Goal: Task Accomplishment & Management: Use online tool/utility

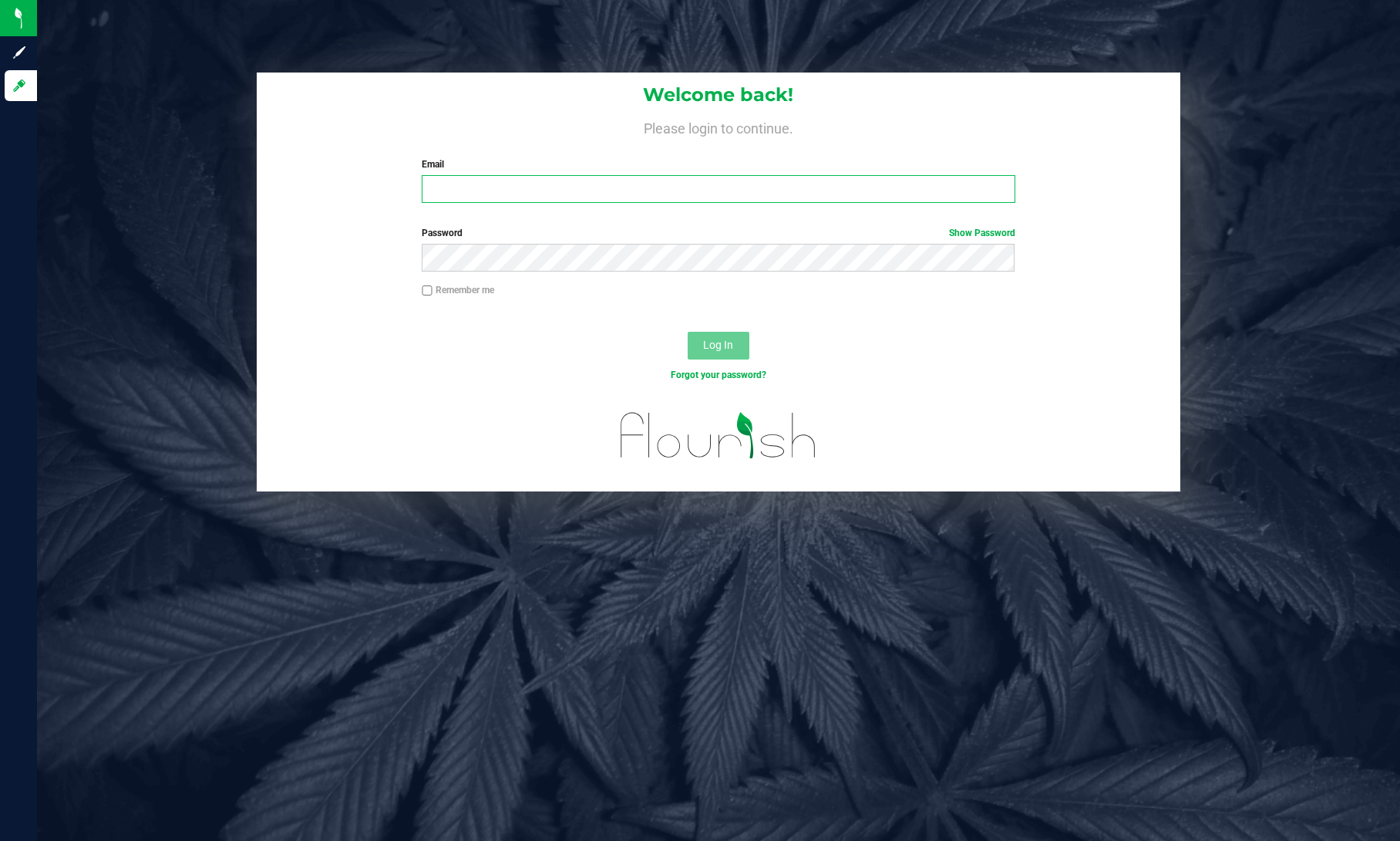
click at [579, 183] on input "Email" at bounding box center [719, 189] width 593 height 28
type input "kerrie.prieto@nativenationscannabis.com"
click at [688, 332] on button "Log In" at bounding box center [719, 345] width 62 height 28
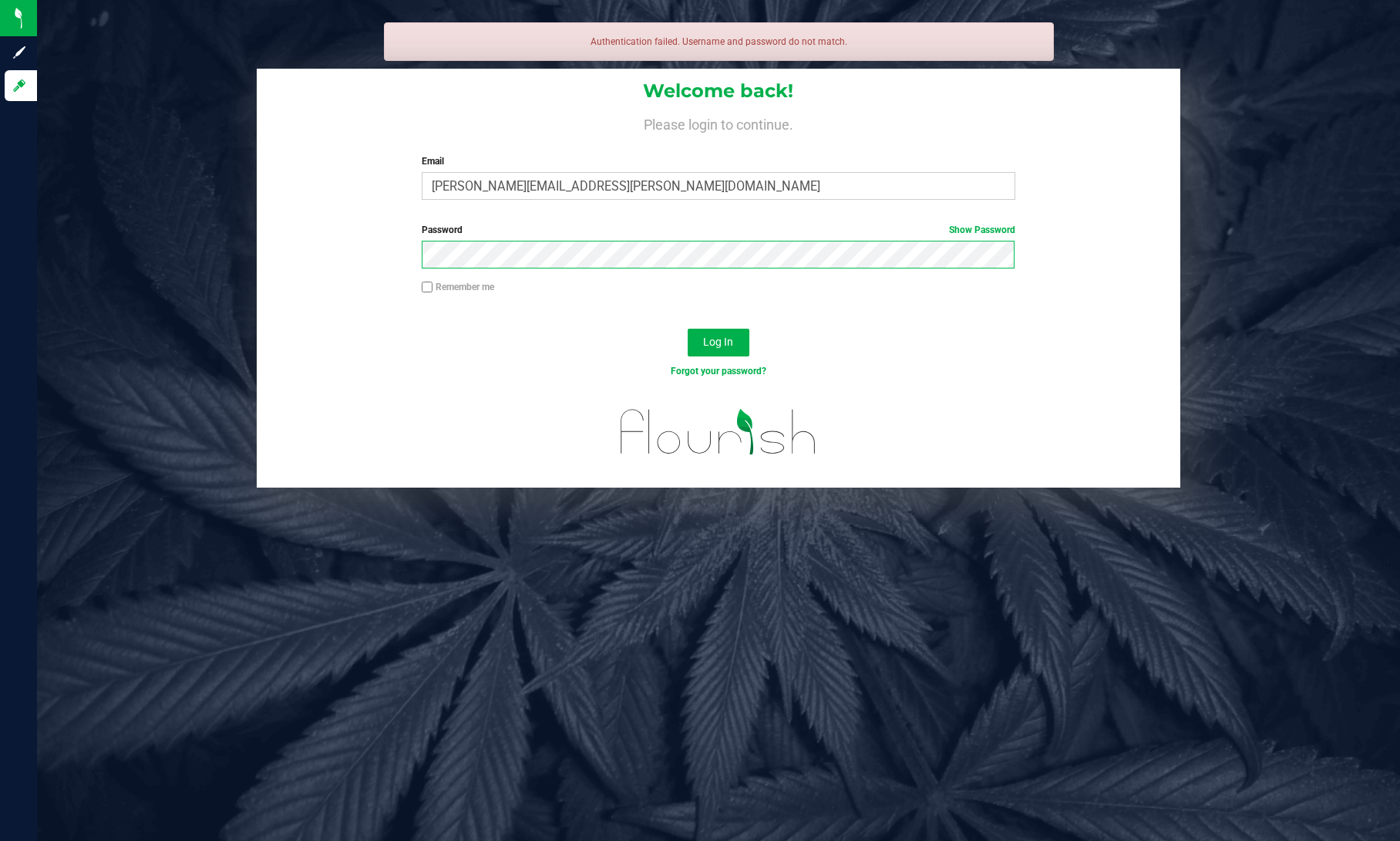
click at [688, 329] on button "Log In" at bounding box center [719, 343] width 62 height 28
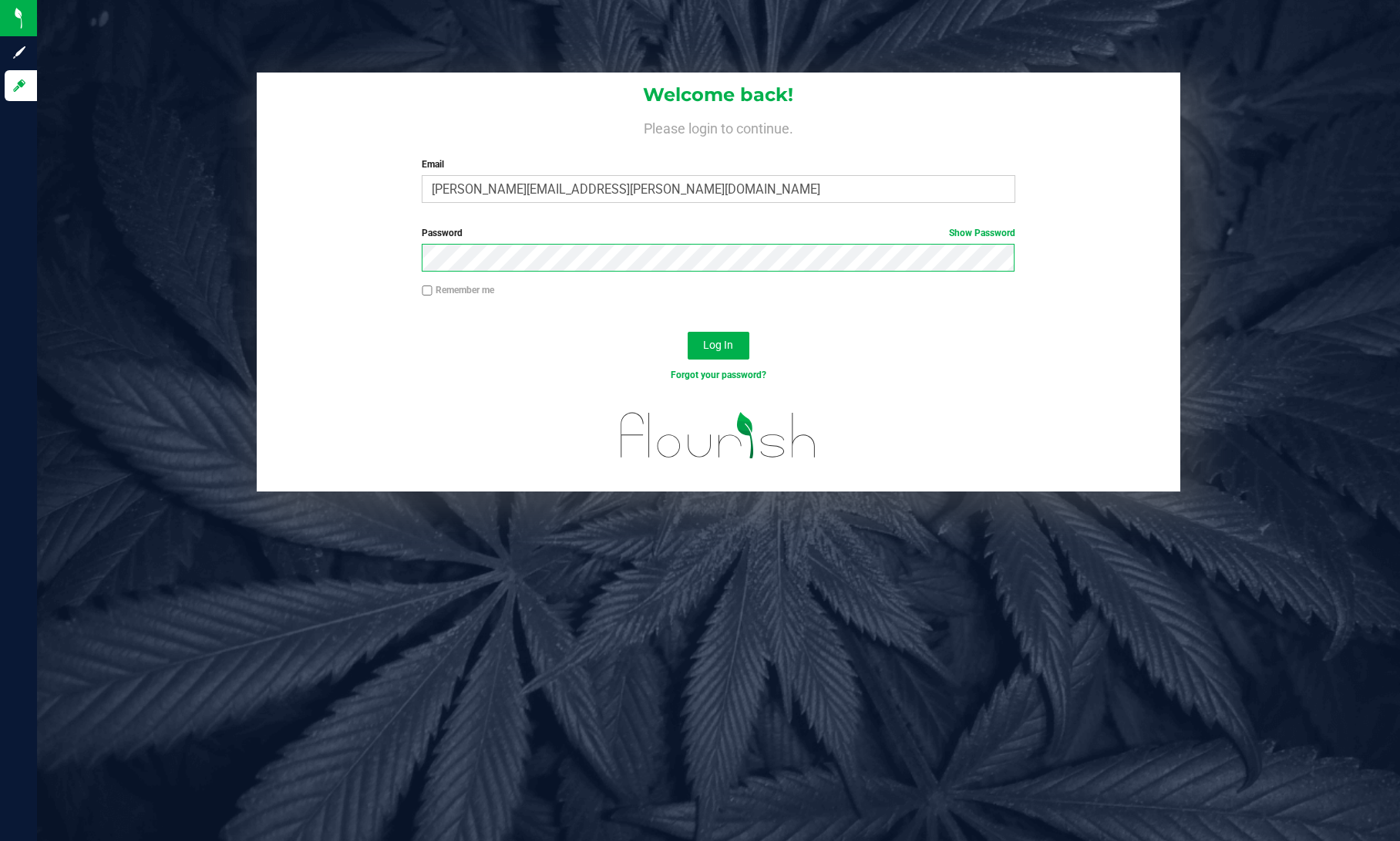
click at [688, 332] on button "Log In" at bounding box center [719, 345] width 62 height 28
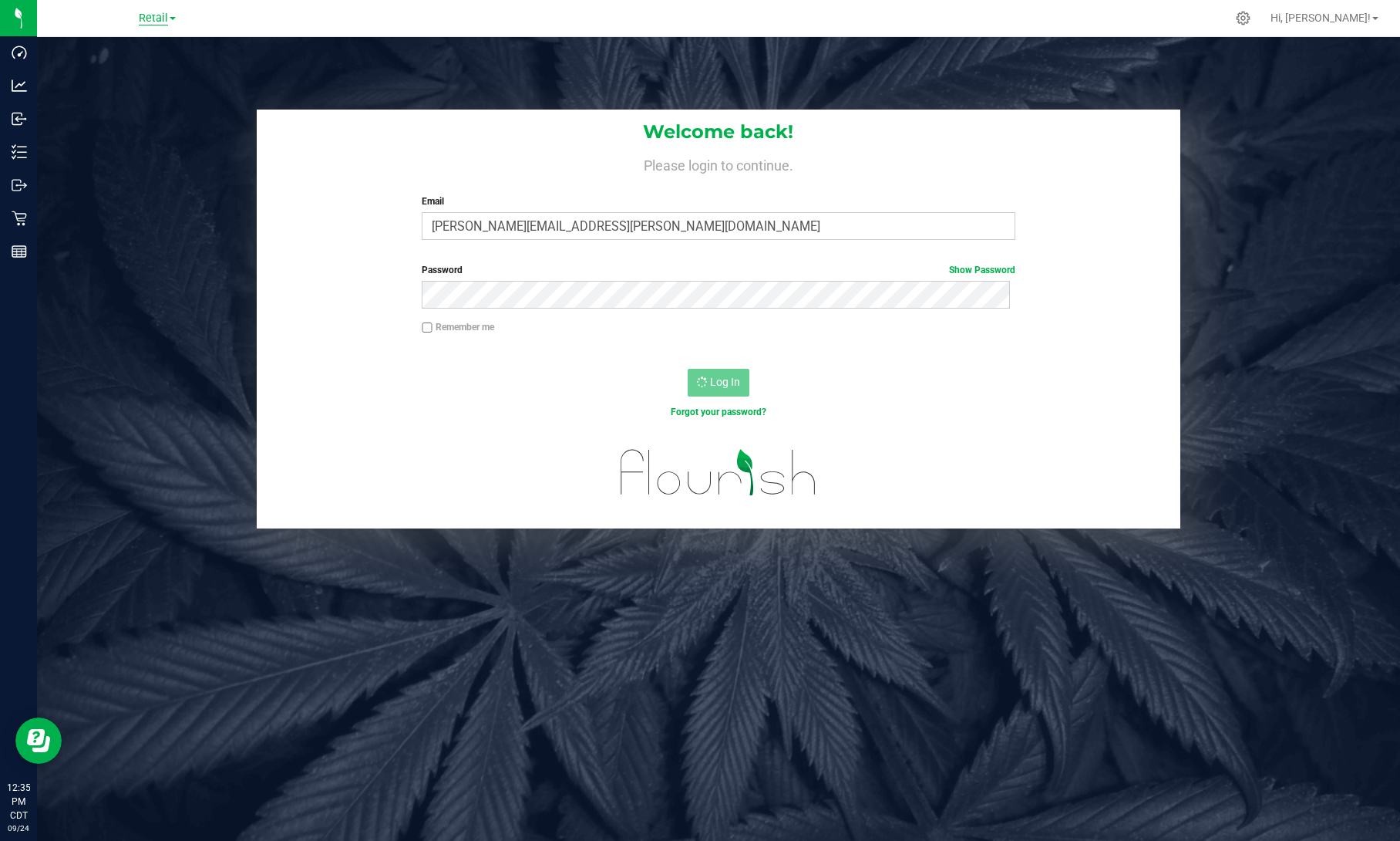
click at [164, 19] on span "Retail" at bounding box center [154, 18] width 30 height 14
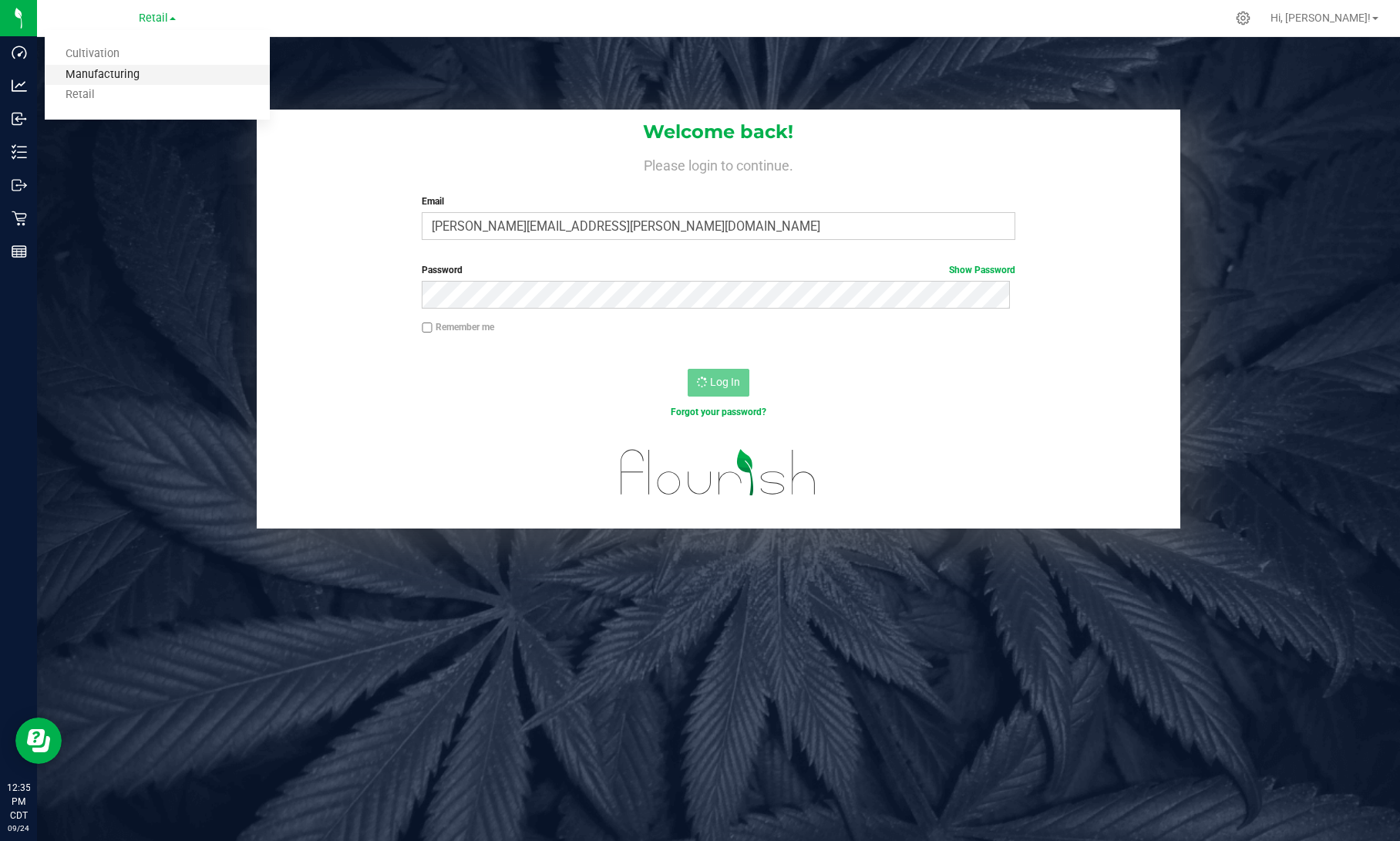
click at [150, 75] on link "Manufacturing" at bounding box center [156, 75] width 225 height 20
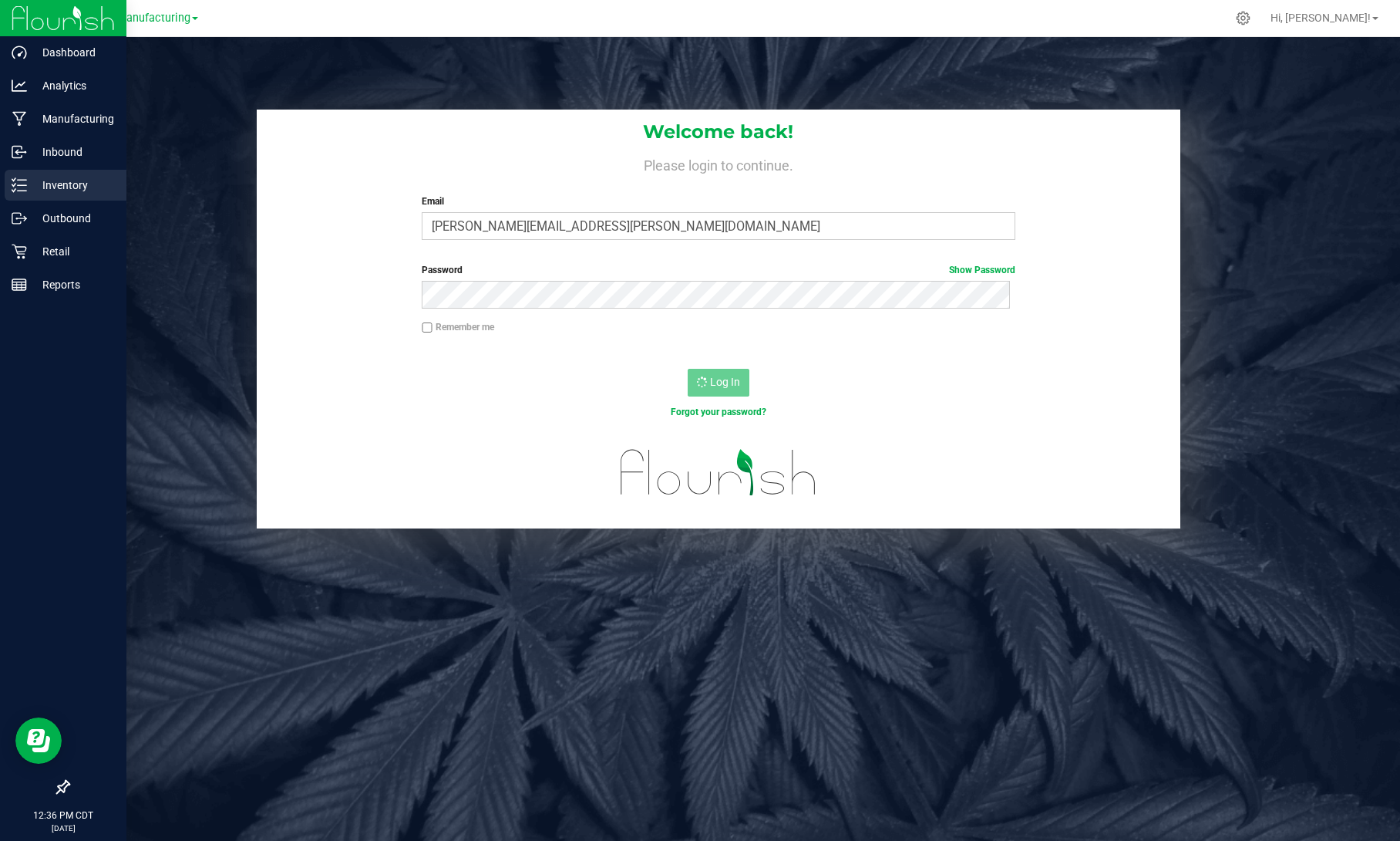
click at [30, 188] on p "Inventory" at bounding box center [73, 185] width 93 height 19
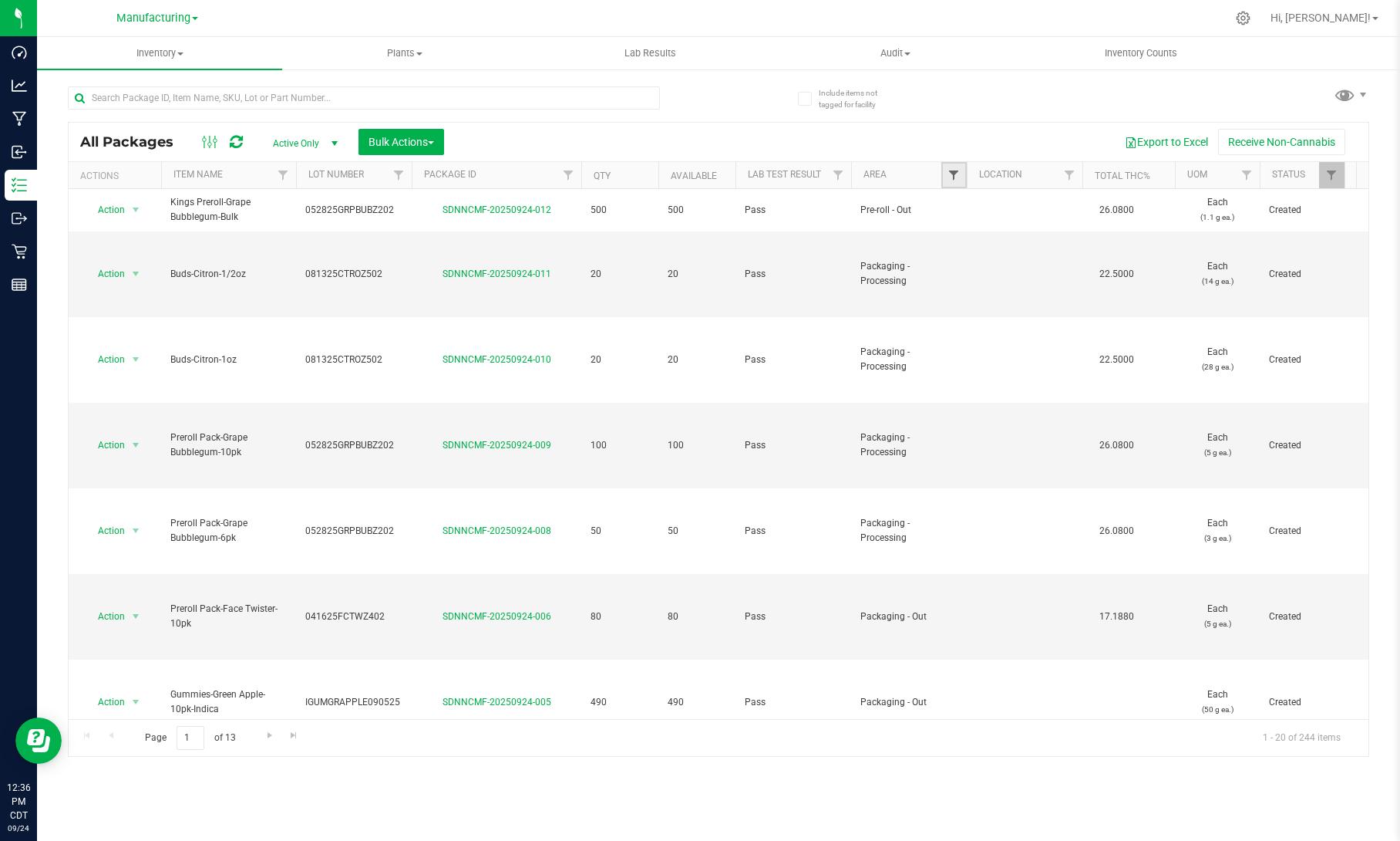
click at [959, 176] on span "Filter" at bounding box center [953, 174] width 12 height 12
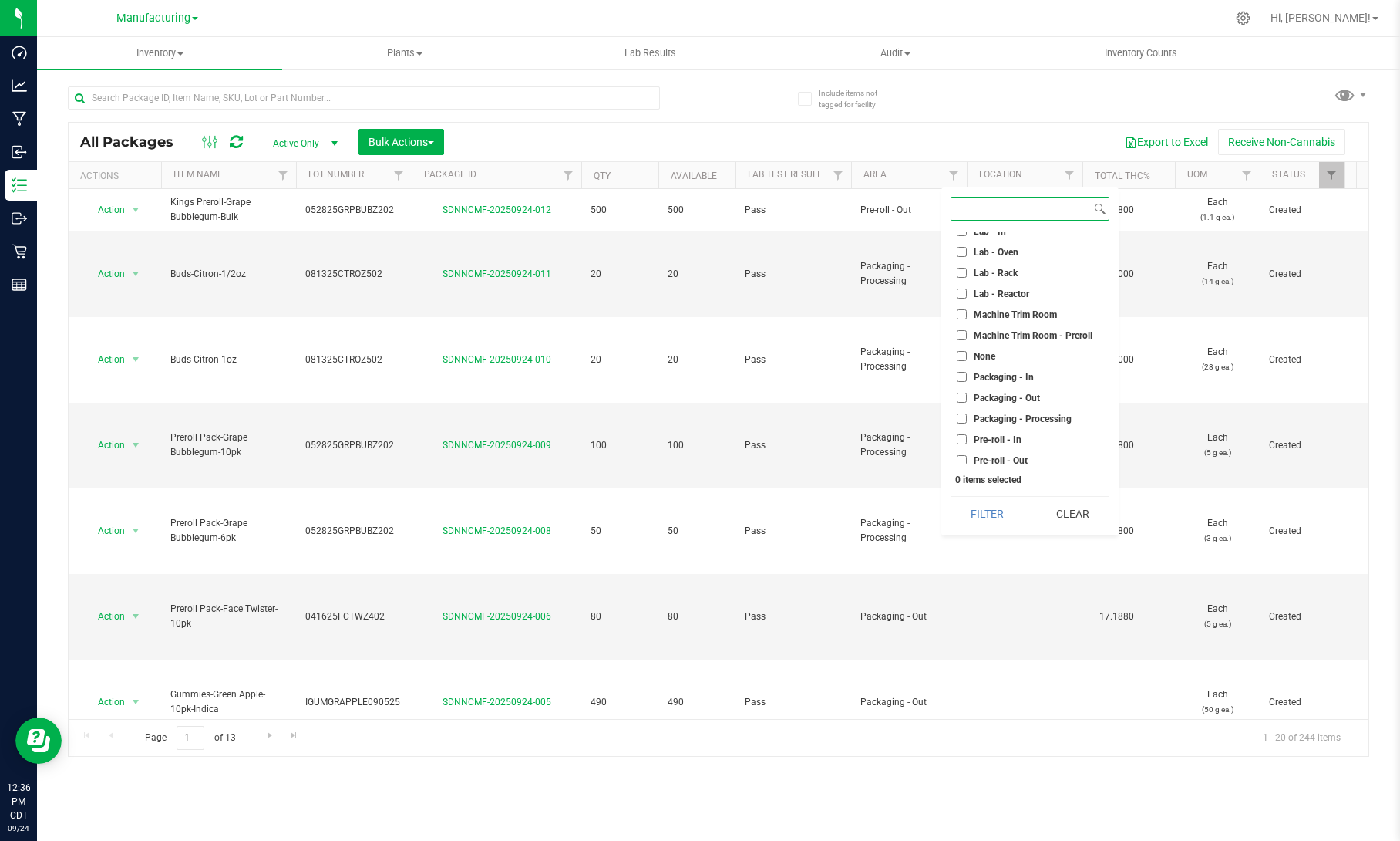
scroll to position [303, 0]
click at [1028, 374] on span "Packaging - In" at bounding box center [1004, 375] width 60 height 9
click at [967, 374] on input "Packaging - In" at bounding box center [961, 374] width 10 height 10
checkbox input "true"
click at [1028, 393] on span "Packaging - Out" at bounding box center [1007, 395] width 67 height 9
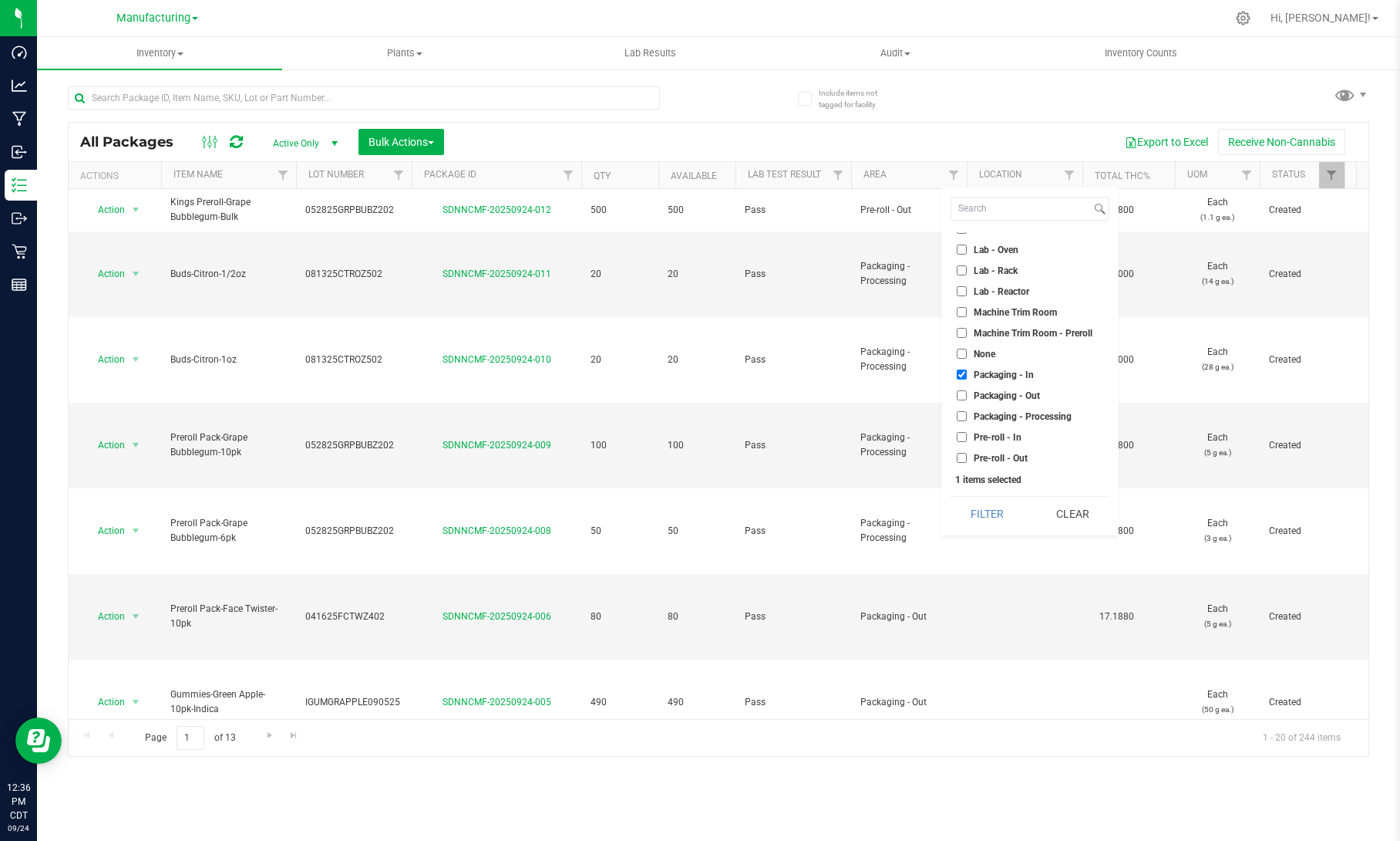
click at [967, 393] on input "Packaging - Out" at bounding box center [961, 395] width 10 height 10
checkbox input "true"
click at [1027, 412] on span "Packaging - Processing" at bounding box center [1023, 417] width 98 height 9
click at [967, 412] on input "Packaging - Processing" at bounding box center [961, 416] width 10 height 10
checkbox input "true"
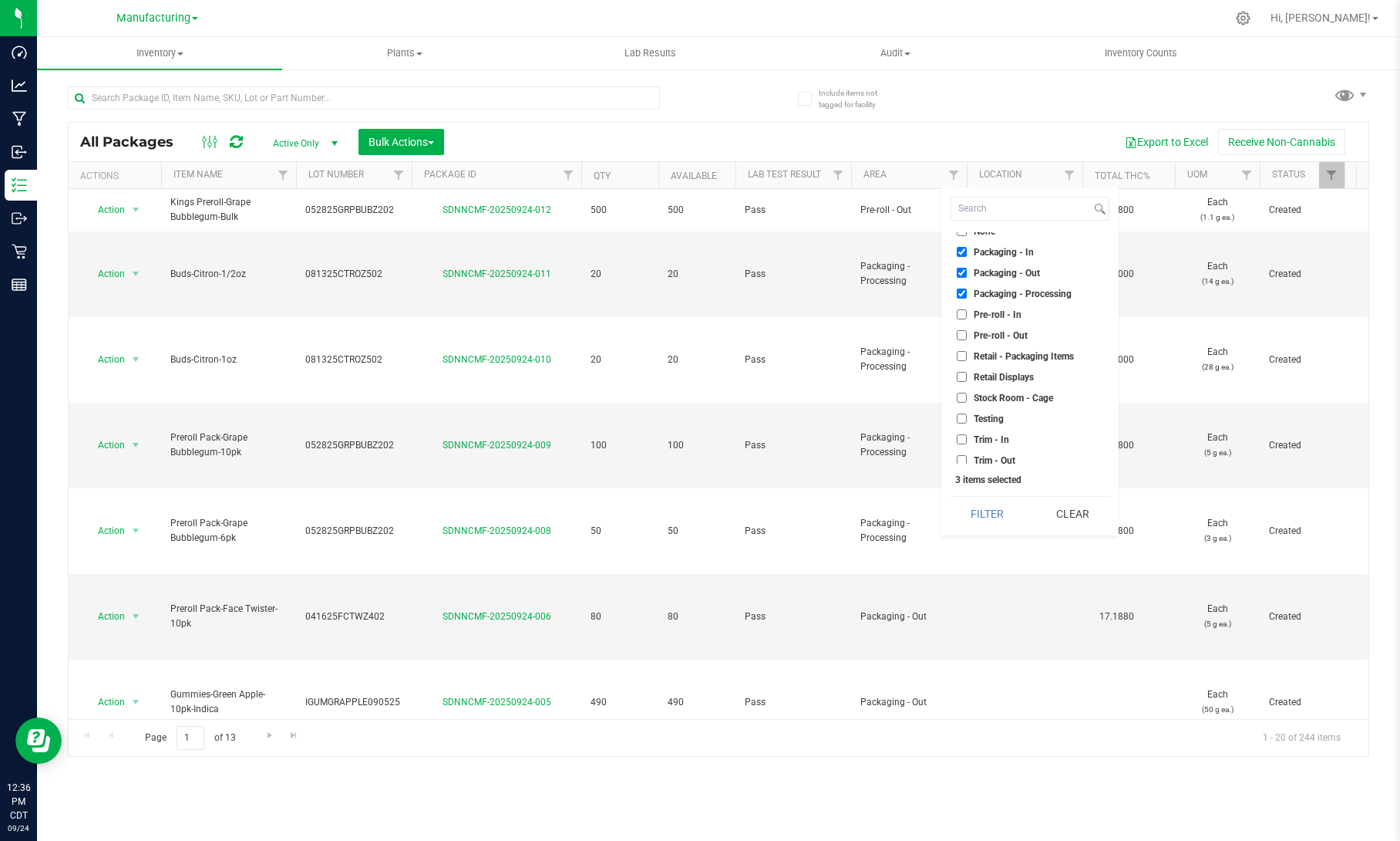
scroll to position [431, 0]
click at [1007, 508] on button "Filter" at bounding box center [988, 513] width 74 height 34
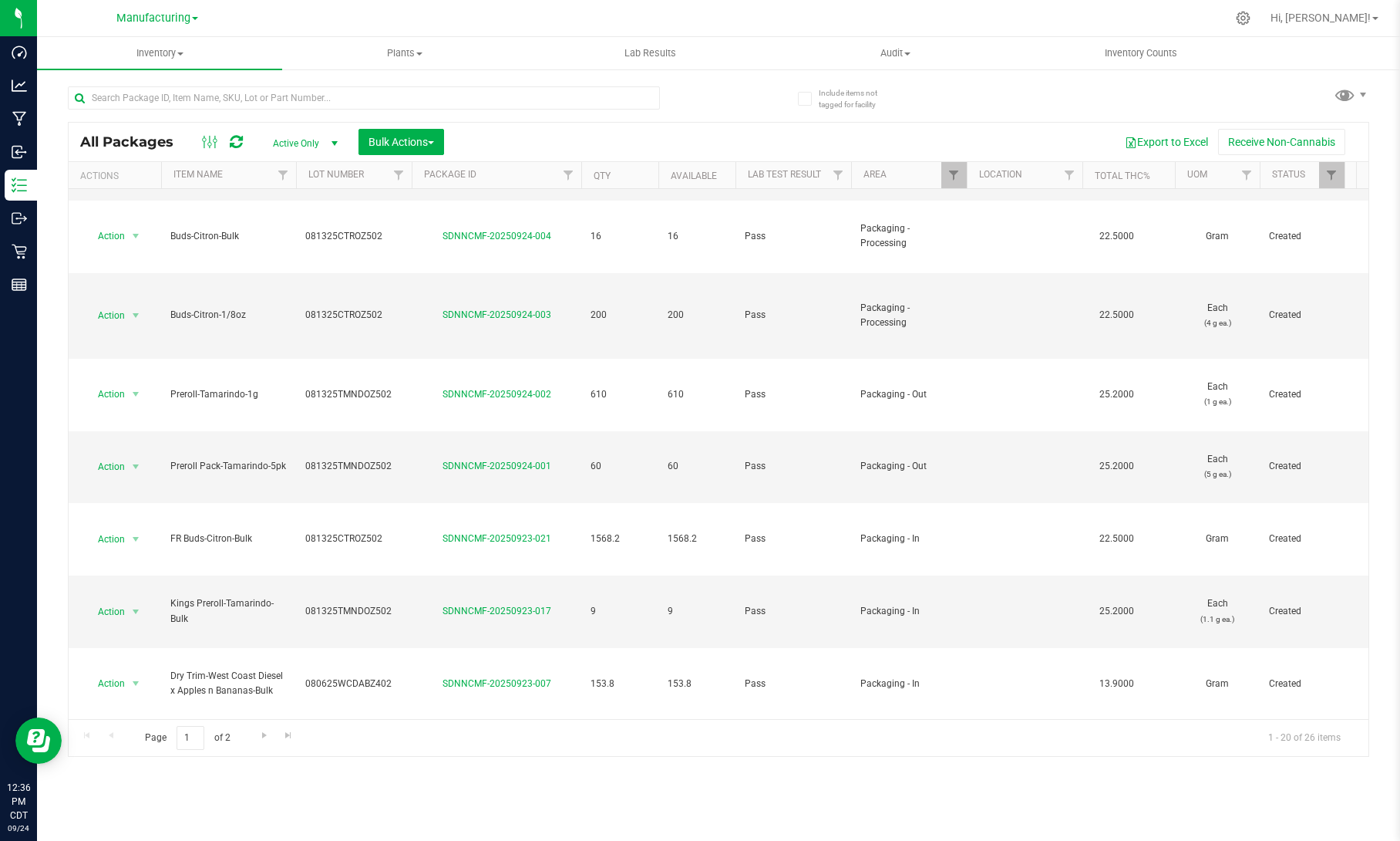
scroll to position [609, 0]
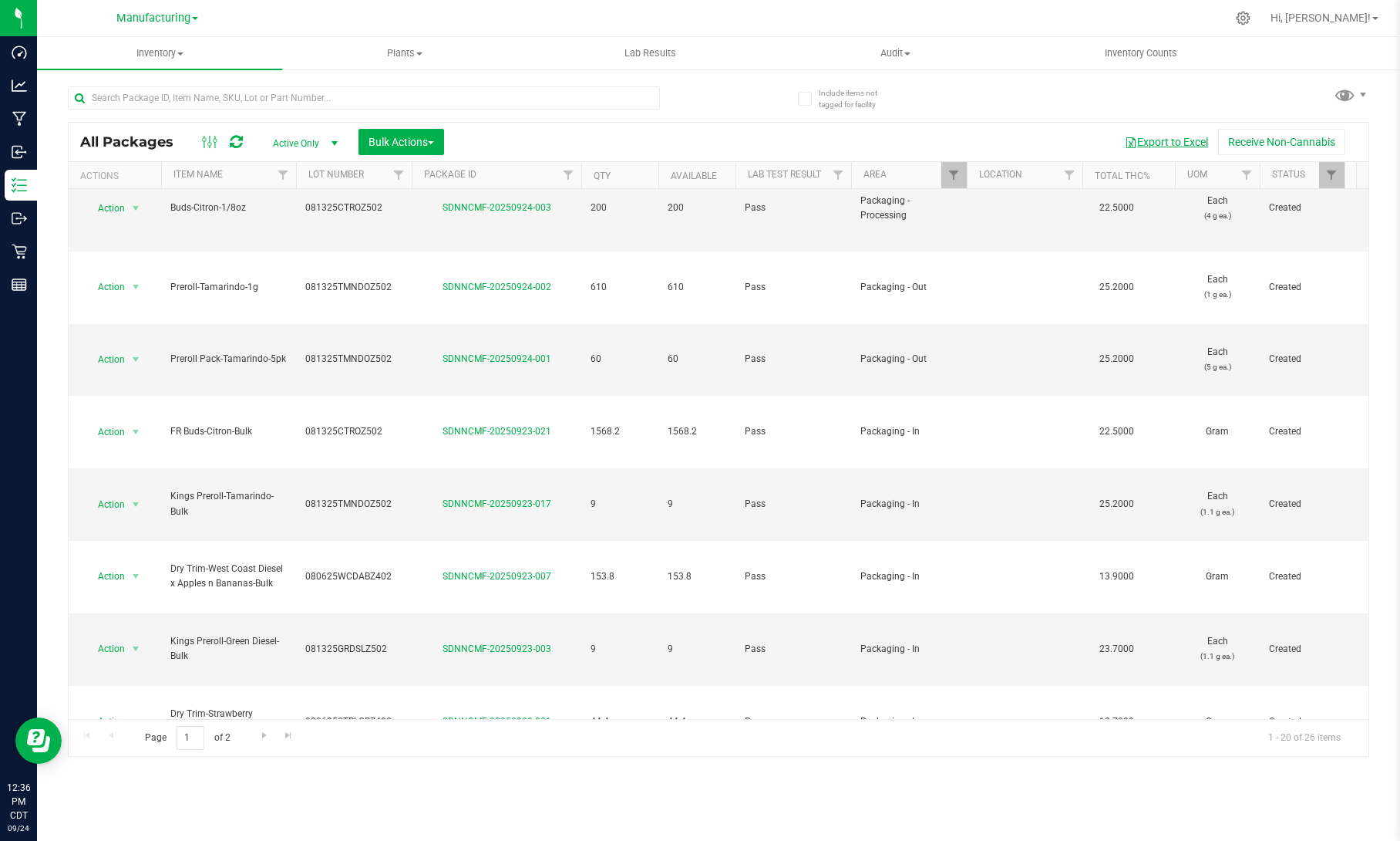
click at [1174, 138] on button "Export to Excel" at bounding box center [1167, 142] width 104 height 26
